Goal: Information Seeking & Learning: Learn about a topic

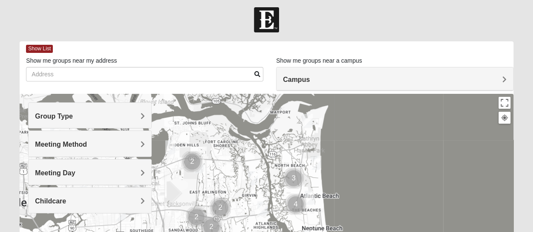
scroll to position [2, 0]
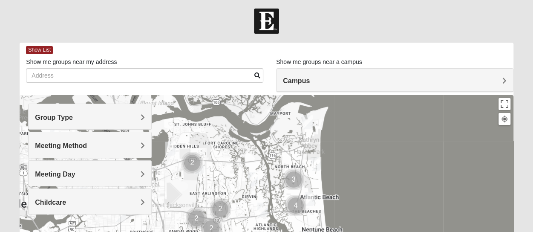
click at [365, 73] on div "Campus" at bounding box center [394, 80] width 236 height 23
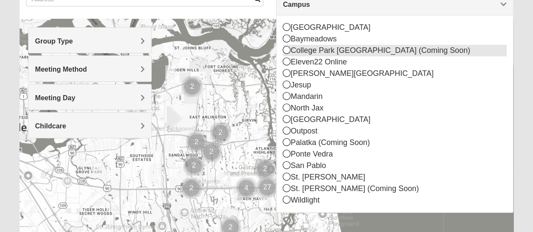
scroll to position [79, 0]
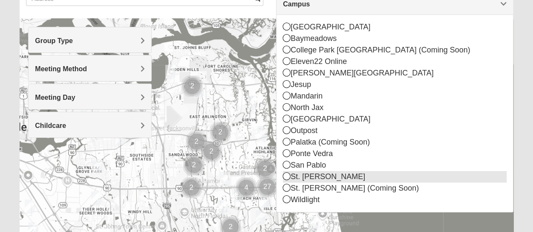
click at [296, 179] on div "St. [PERSON_NAME]" at bounding box center [394, 176] width 223 height 11
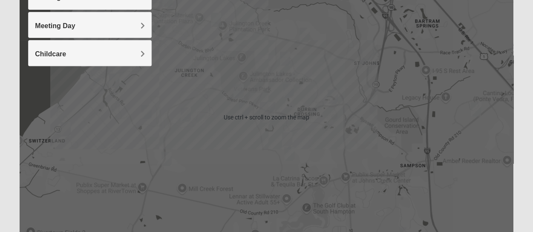
scroll to position [237, 0]
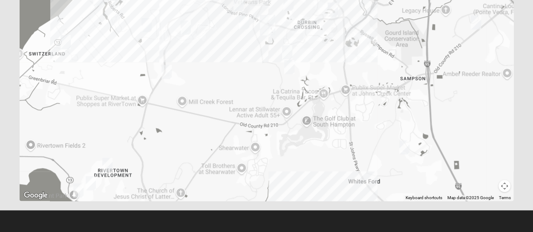
click at [105, 162] on img "Mixed Hunt 32259" at bounding box center [107, 164] width 17 height 21
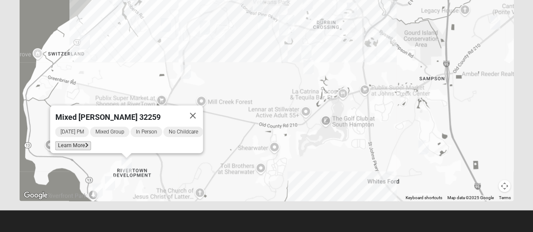
click at [70, 141] on span "Learn More" at bounding box center [73, 145] width 36 height 9
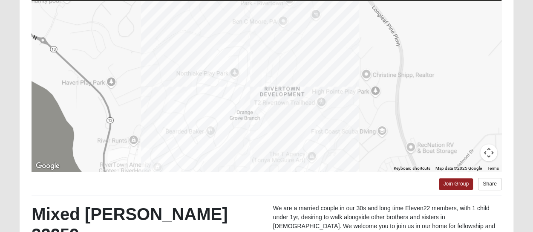
scroll to position [87, 0]
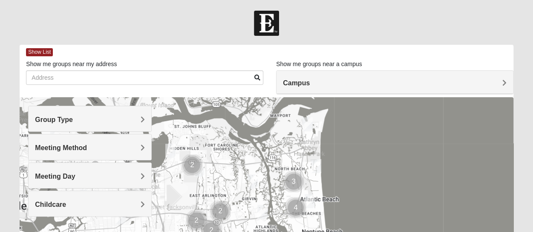
click at [484, 75] on div "Campus" at bounding box center [394, 82] width 236 height 23
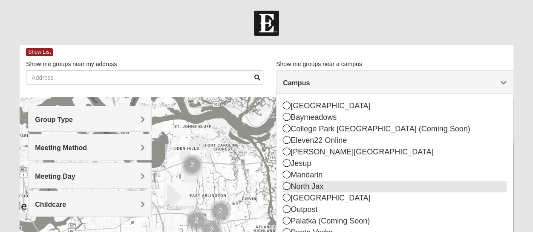
scroll to position [85, 0]
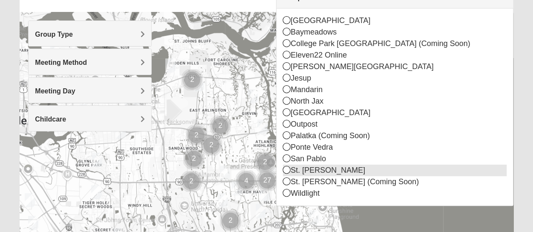
click at [320, 170] on div "St. [PERSON_NAME]" at bounding box center [394, 169] width 223 height 11
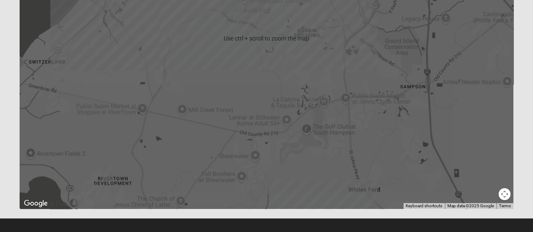
scroll to position [229, 0]
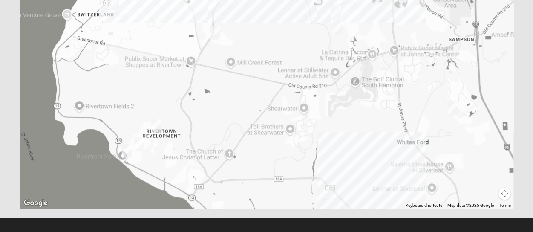
drag, startPoint x: 112, startPoint y: 164, endPoint x: 189, endPoint y: 96, distance: 102.5
click at [180, 103] on div "To navigate, press the arrow keys." at bounding box center [266, 38] width 493 height 341
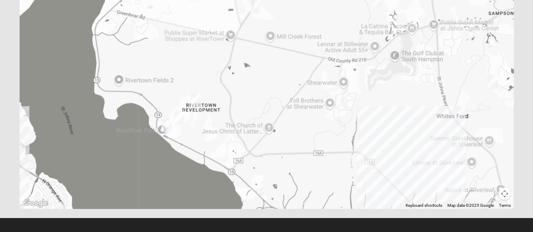
click at [179, 113] on img "Mixed Murphy 32259" at bounding box center [178, 117] width 17 height 21
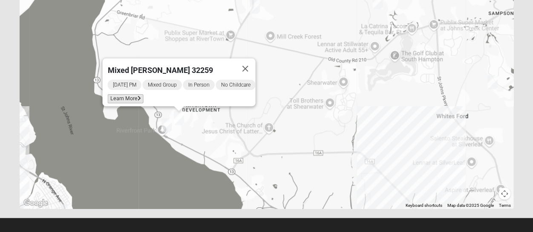
click at [126, 94] on span "Learn More" at bounding box center [125, 98] width 36 height 9
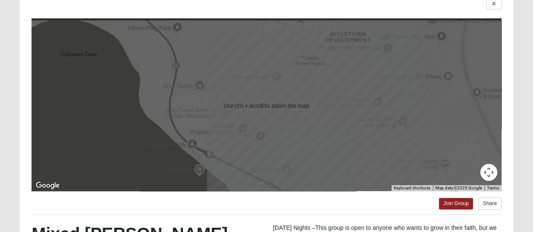
scroll to position [0, 0]
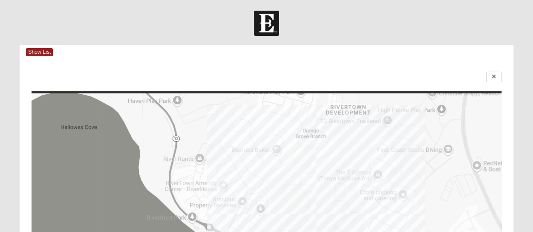
click at [474, 77] on div at bounding box center [265, 77] width 469 height 11
click at [491, 82] on link at bounding box center [493, 77] width 15 height 11
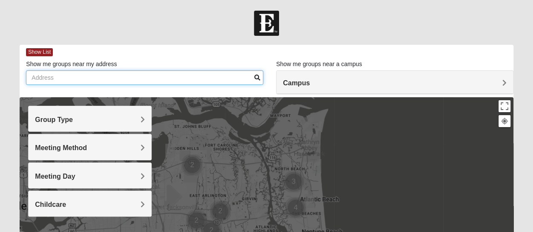
click at [123, 77] on input "Show me groups near my address" at bounding box center [144, 77] width 237 height 14
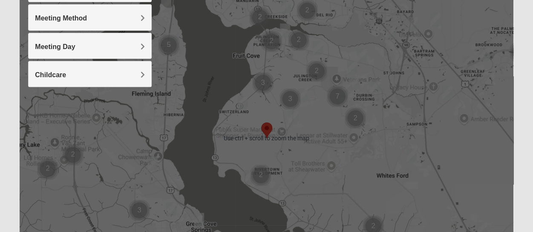
scroll to position [136, 0]
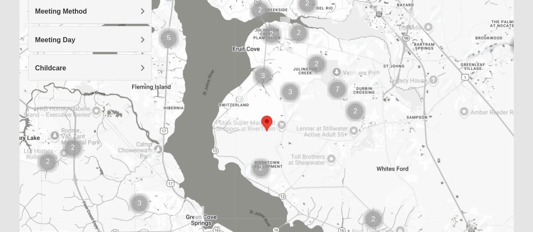
type input "32259"
click at [240, 92] on img "Mixed Otts 32259" at bounding box center [242, 95] width 17 height 21
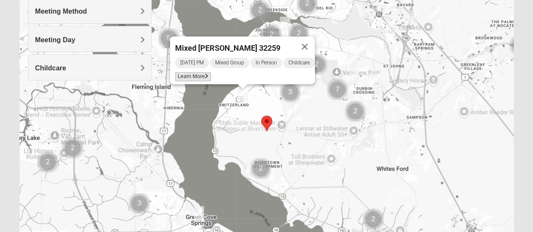
click at [192, 72] on span "Learn More" at bounding box center [193, 76] width 36 height 9
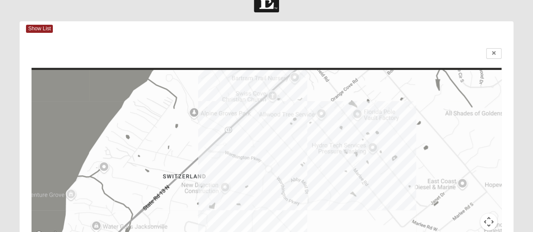
scroll to position [23, 0]
click at [37, 26] on span "Show List" at bounding box center [39, 30] width 27 height 8
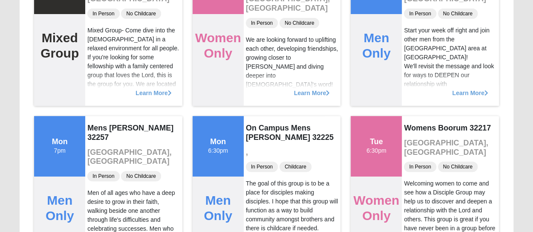
scroll to position [0, 0]
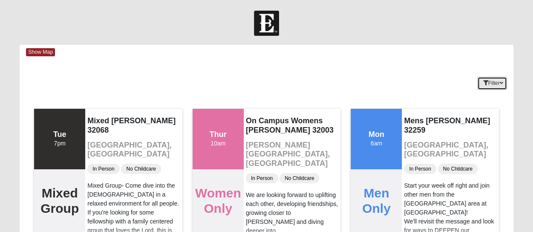
click at [488, 81] on button "Filter" at bounding box center [491, 83] width 29 height 13
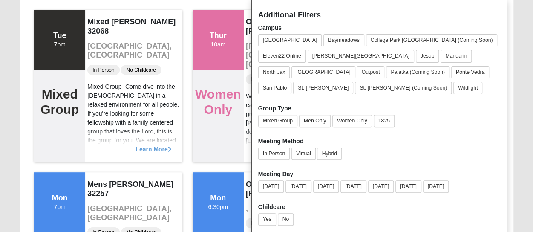
scroll to position [103, 0]
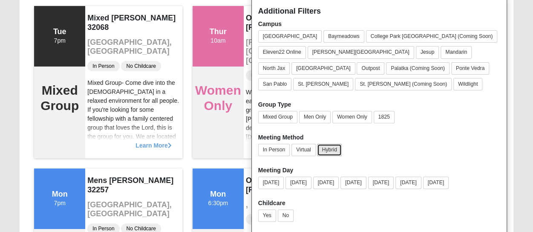
click at [328, 146] on button "Hybrid" at bounding box center [329, 149] width 24 height 12
click at [329, 181] on button "[DATE]" at bounding box center [326, 182] width 26 height 12
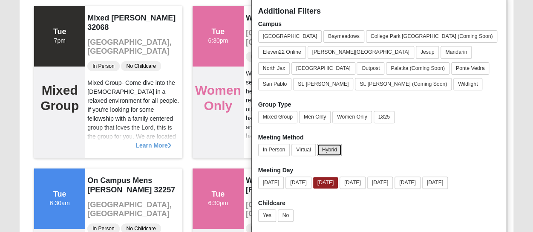
click at [319, 143] on button "Hybrid" at bounding box center [329, 149] width 24 height 12
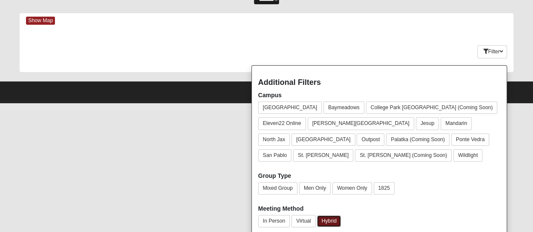
scroll to position [0, 0]
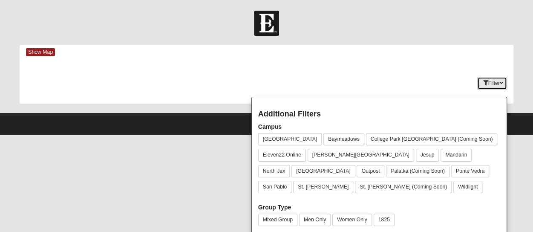
click at [498, 83] on button "Filter" at bounding box center [491, 83] width 29 height 13
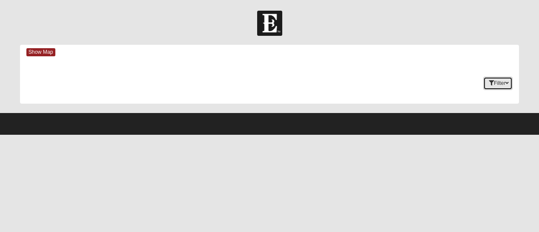
click at [490, 83] on icon "button" at bounding box center [491, 82] width 5 height 5
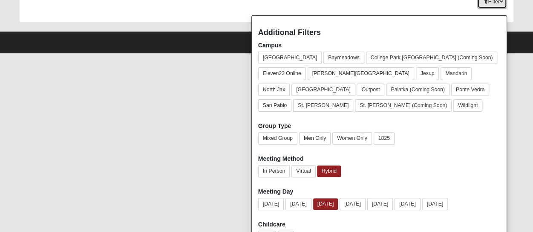
scroll to position [82, 0]
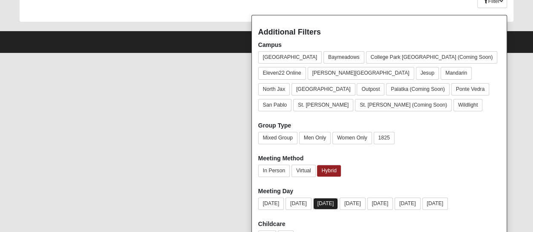
click at [325, 201] on button "[DATE]" at bounding box center [325, 203] width 25 height 11
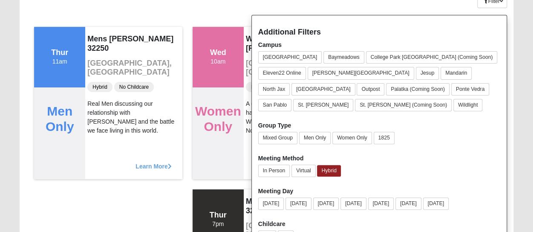
click at [72, 201] on div "Tue 7pm Mixed Group Mixed [PERSON_NAME] 32068 [GEOGRAPHIC_DATA], [GEOGRAPHIC_DA…" at bounding box center [266, 184] width 493 height 324
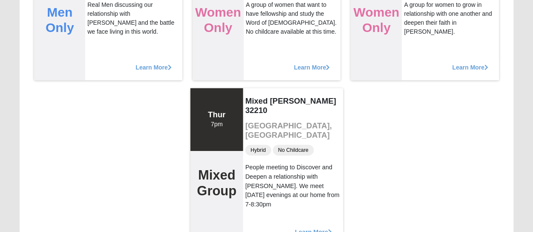
scroll to position [227, 0]
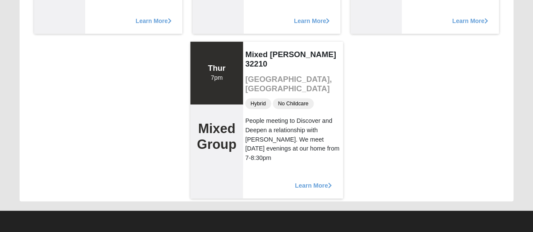
click at [315, 180] on span "Learn More" at bounding box center [313, 180] width 37 height 0
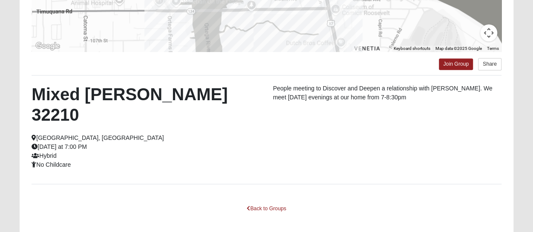
scroll to position [0, 0]
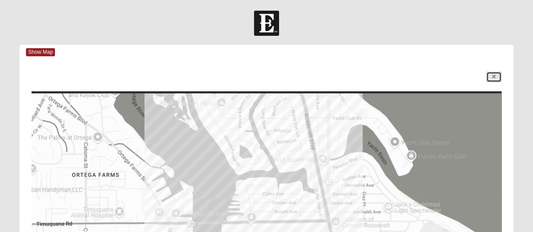
click at [492, 79] on icon at bounding box center [493, 76] width 3 height 5
